Goal: Task Accomplishment & Management: Manage account settings

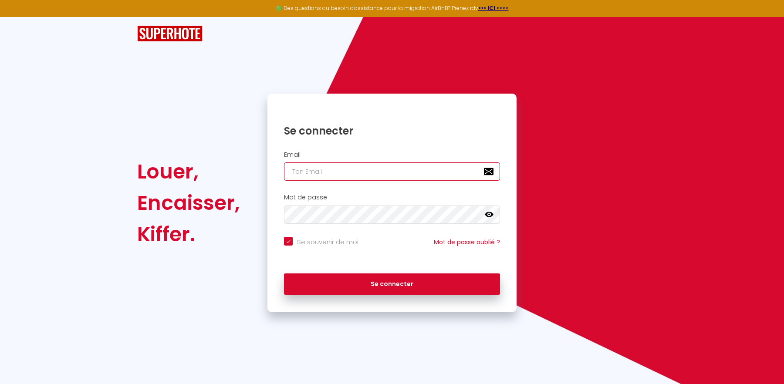
click at [335, 166] on input "email" at bounding box center [392, 171] width 216 height 18
type input "[EMAIL_ADDRESS][PERSON_NAME][DOMAIN_NAME]"
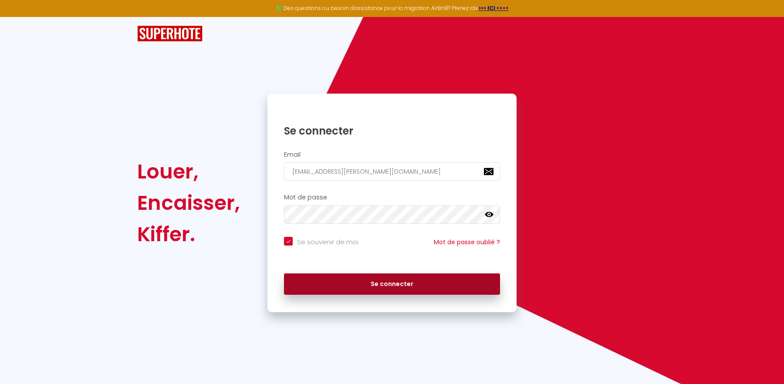
click at [401, 289] on button "Se connecter" at bounding box center [392, 284] width 216 height 22
checkbox input "true"
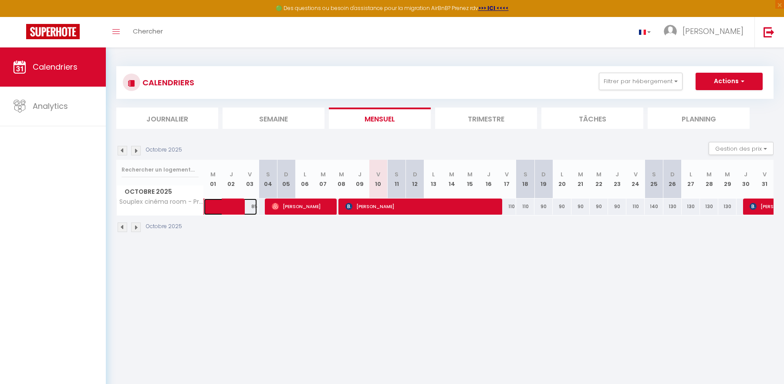
click at [230, 203] on span at bounding box center [237, 207] width 40 height 17
select select "OK"
select select "0"
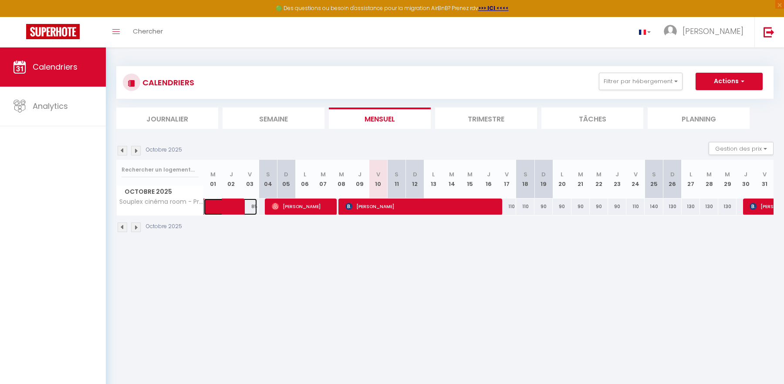
select select "1"
select select
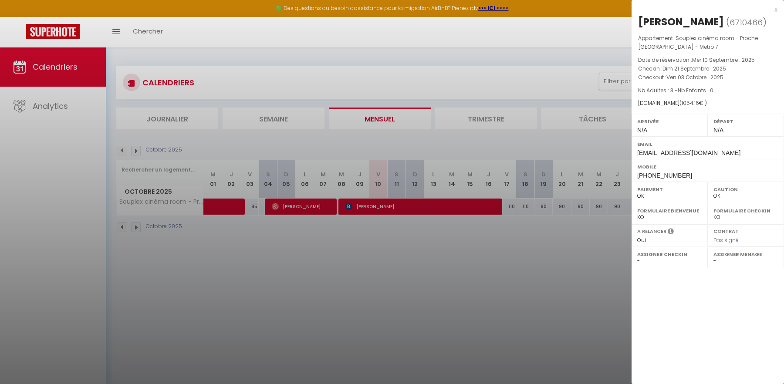
click at [514, 276] on div at bounding box center [392, 192] width 784 height 384
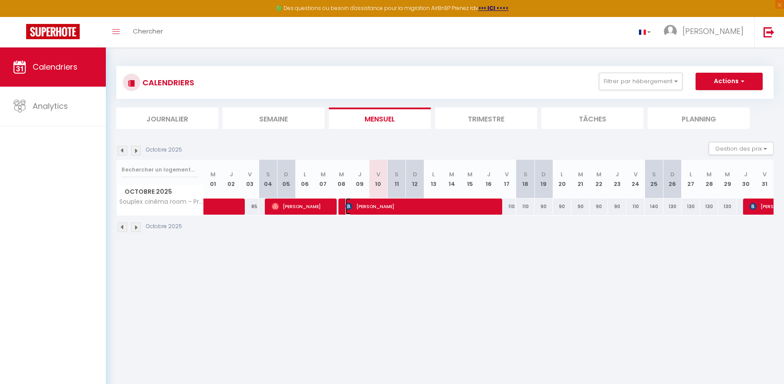
click at [452, 201] on span "[PERSON_NAME]" at bounding box center [421, 206] width 152 height 17
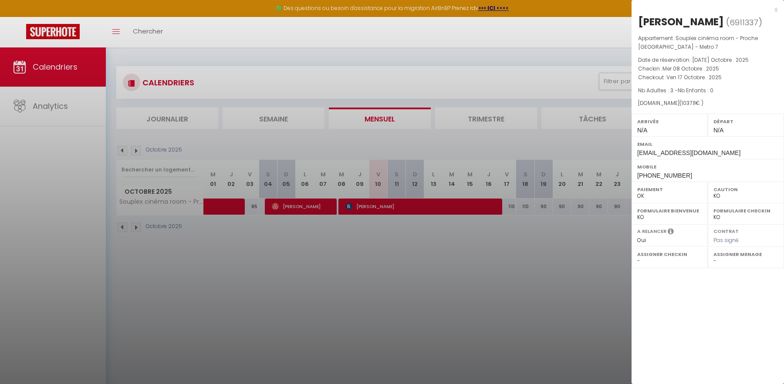
click at [775, 8] on div "x" at bounding box center [704, 9] width 146 height 10
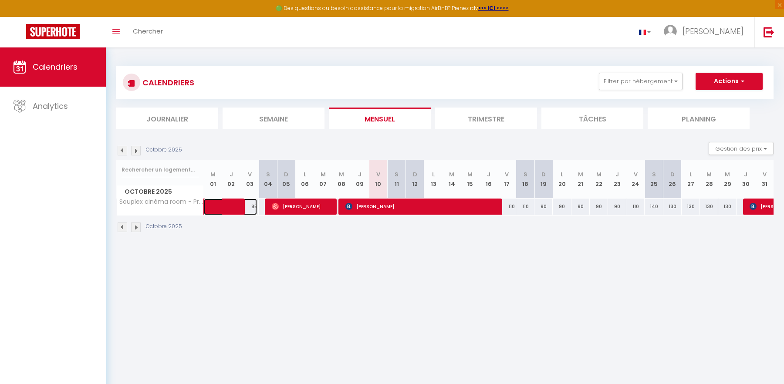
click at [228, 208] on span at bounding box center [237, 207] width 40 height 17
select select "OK"
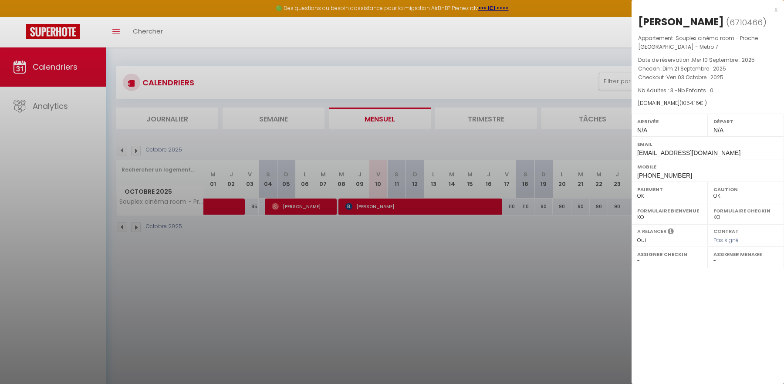
click at [342, 204] on div at bounding box center [392, 192] width 784 height 384
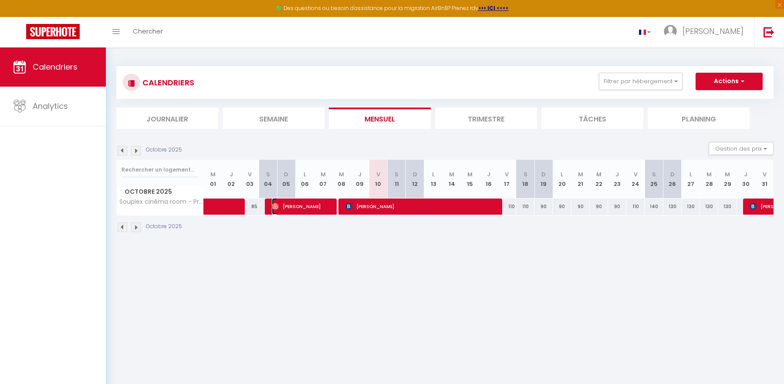
click at [297, 201] on span "[PERSON_NAME]" at bounding box center [302, 206] width 61 height 17
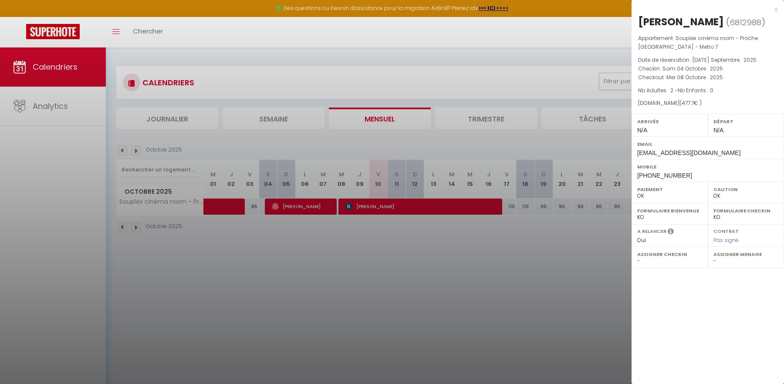
click at [444, 205] on div at bounding box center [392, 192] width 784 height 384
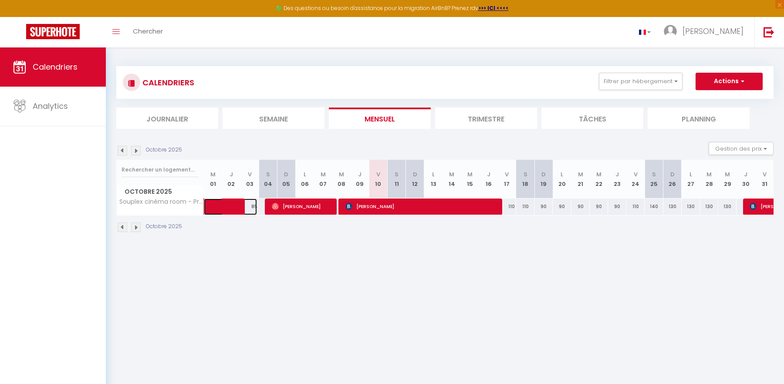
click at [217, 206] on span at bounding box center [237, 207] width 40 height 17
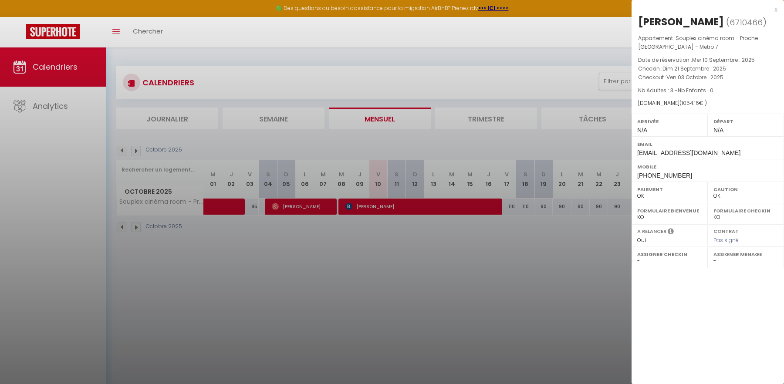
click at [773, 10] on div "x" at bounding box center [704, 9] width 146 height 10
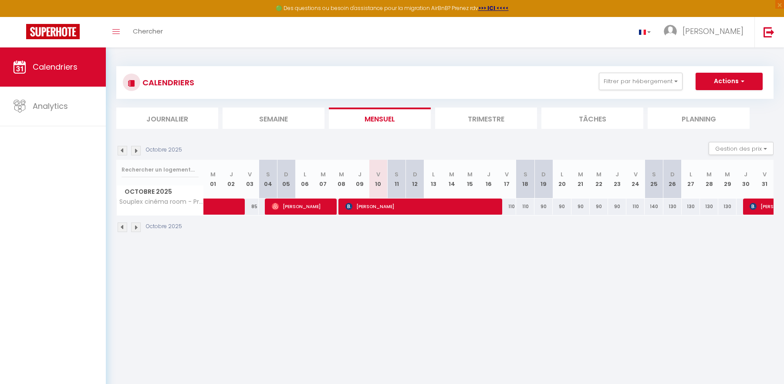
click at [125, 151] on img at bounding box center [123, 151] width 10 height 10
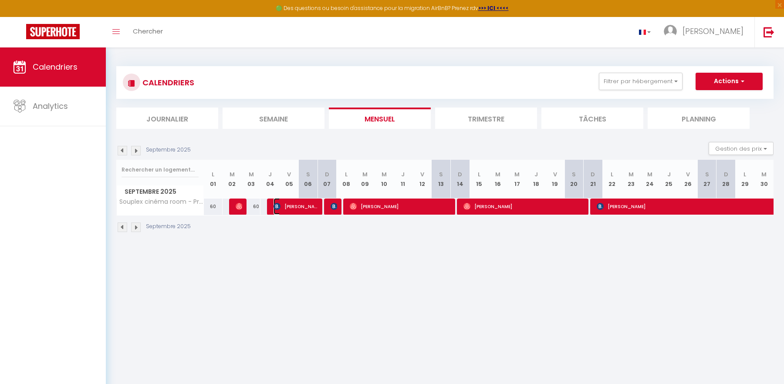
click at [311, 209] on span "Izaskun Leunda Riezu" at bounding box center [295, 206] width 45 height 17
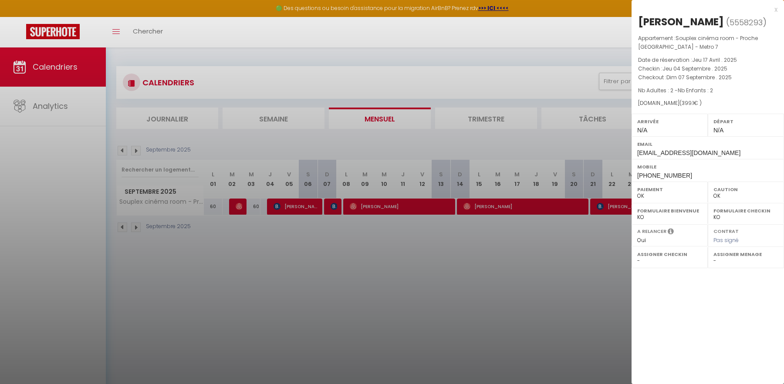
click at [332, 209] on div at bounding box center [392, 192] width 784 height 384
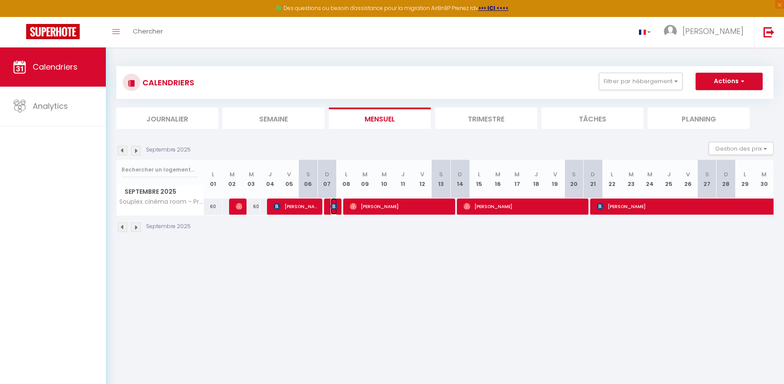
click at [332, 209] on span "Gabriela Florin Chirinos" at bounding box center [333, 206] width 7 height 17
select select "KO"
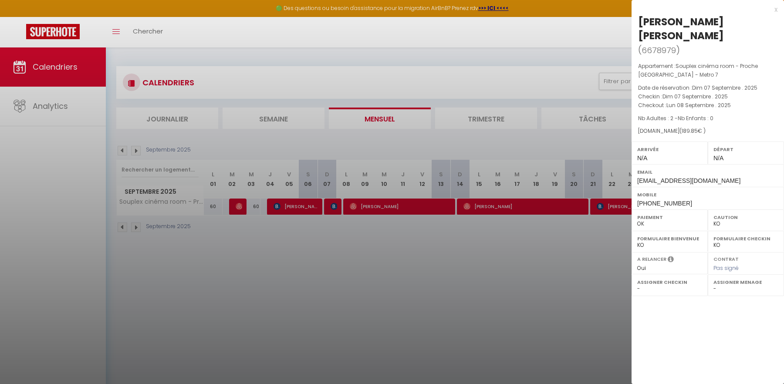
click at [340, 227] on div at bounding box center [392, 192] width 784 height 384
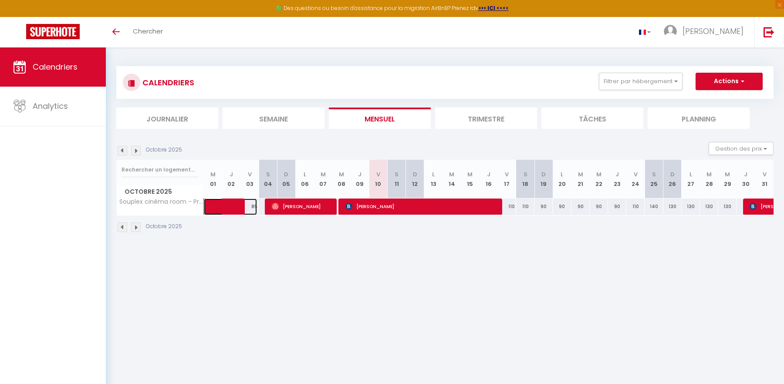
click at [239, 205] on span at bounding box center [237, 207] width 40 height 17
select select "OK"
select select "0"
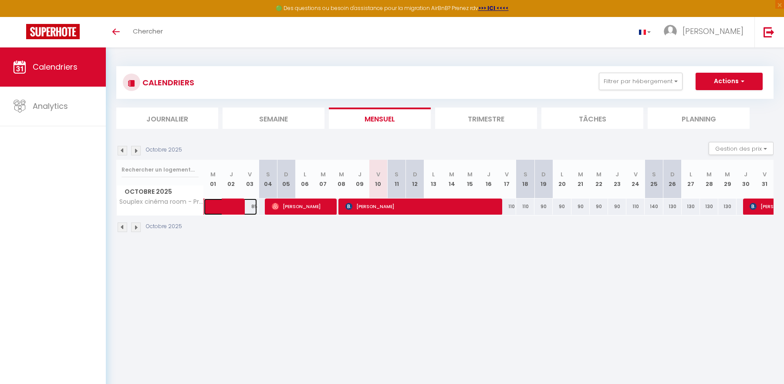
select select "1"
select select
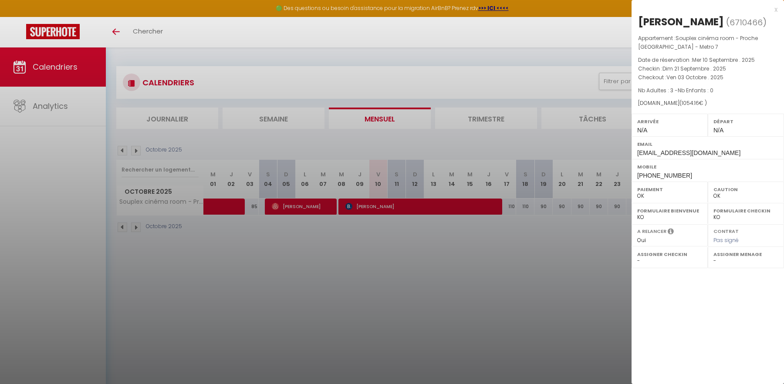
click at [558, 236] on div at bounding box center [392, 192] width 784 height 384
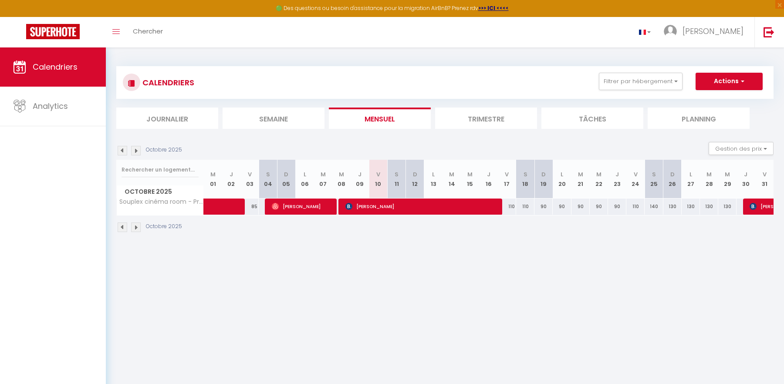
click at [405, 283] on body "🟢 Des questions ou besoin d'assistance pour la migration AirBnB? Prenez rdv >>>…" at bounding box center [392, 239] width 784 height 384
click at [58, 79] on link "Calendriers" at bounding box center [53, 66] width 106 height 39
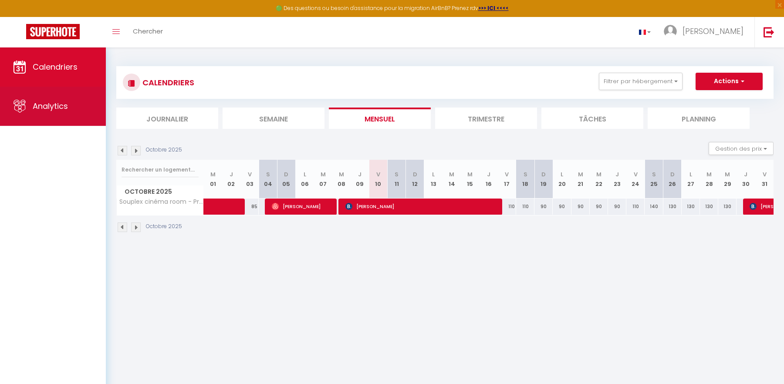
click at [56, 103] on span "Analytics" at bounding box center [50, 106] width 35 height 11
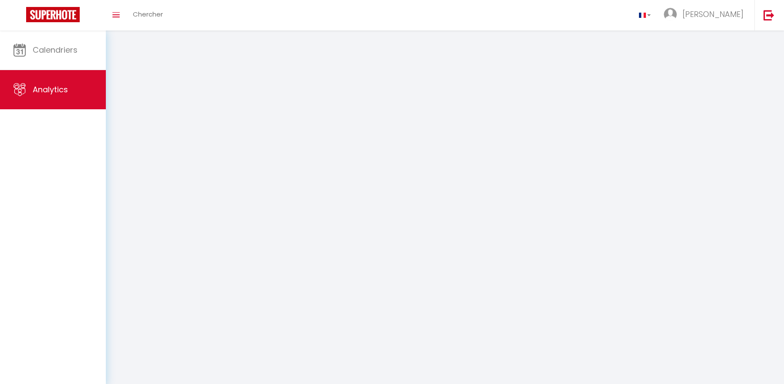
select select "2025"
select select "10"
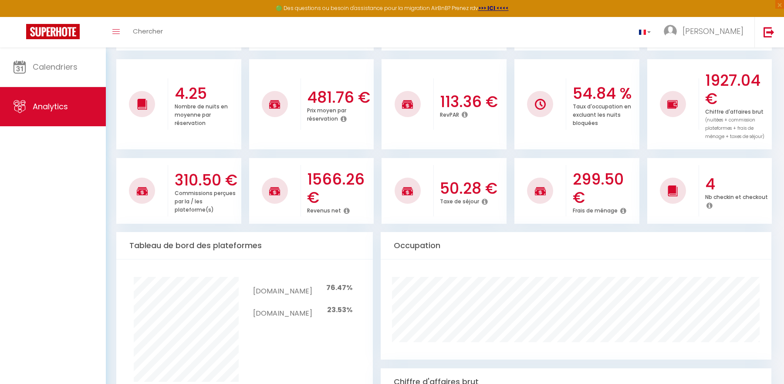
scroll to position [156, 0]
